Goal: Find specific page/section: Find specific page/section

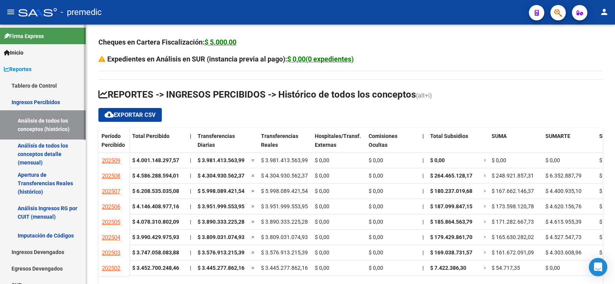
click at [45, 100] on link "Ingresos Percibidos" at bounding box center [43, 102] width 86 height 17
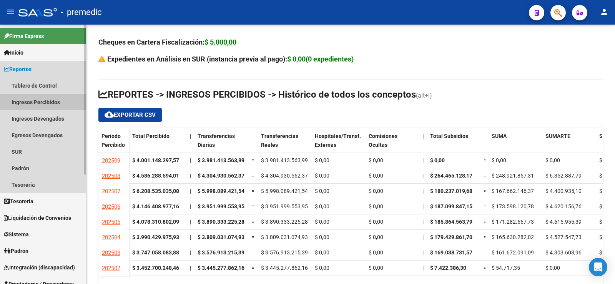
click at [54, 102] on link "Ingresos Percibidos" at bounding box center [43, 102] width 86 height 17
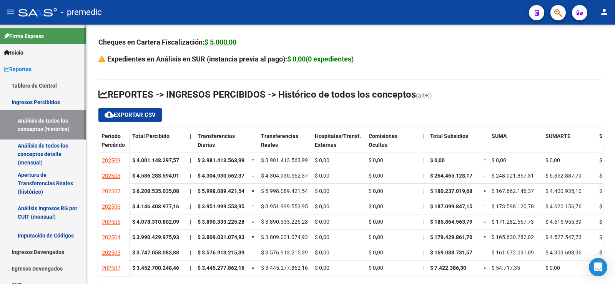
click at [48, 147] on link "Análisis de todos los conceptos detalle (mensual)" at bounding box center [43, 154] width 86 height 29
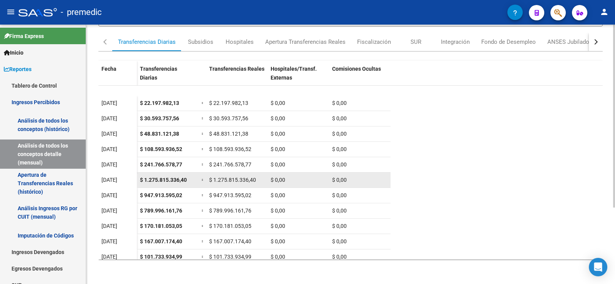
scroll to position [53, 0]
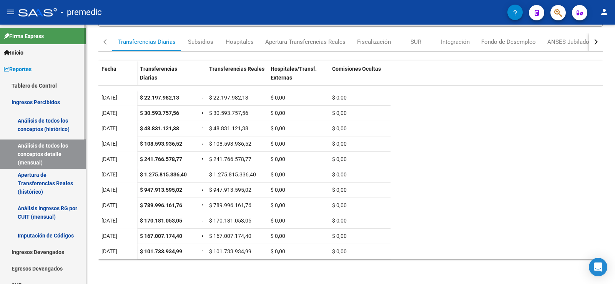
click at [53, 123] on link "Análisis de todos los conceptos (histórico)" at bounding box center [43, 124] width 86 height 29
